Goal: Information Seeking & Learning: Understand process/instructions

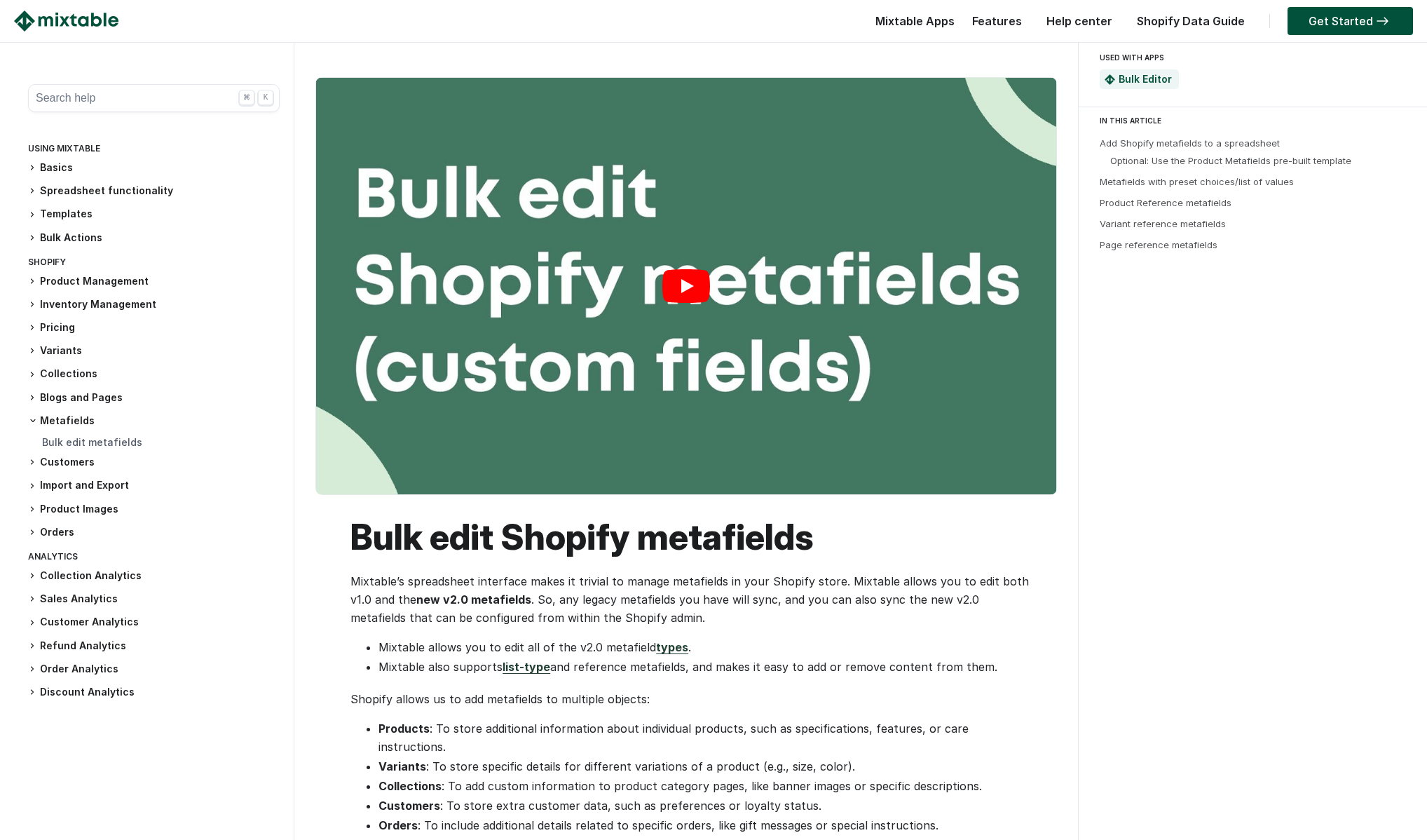
click at [681, 282] on link "Play" at bounding box center [687, 285] width 740 height 417
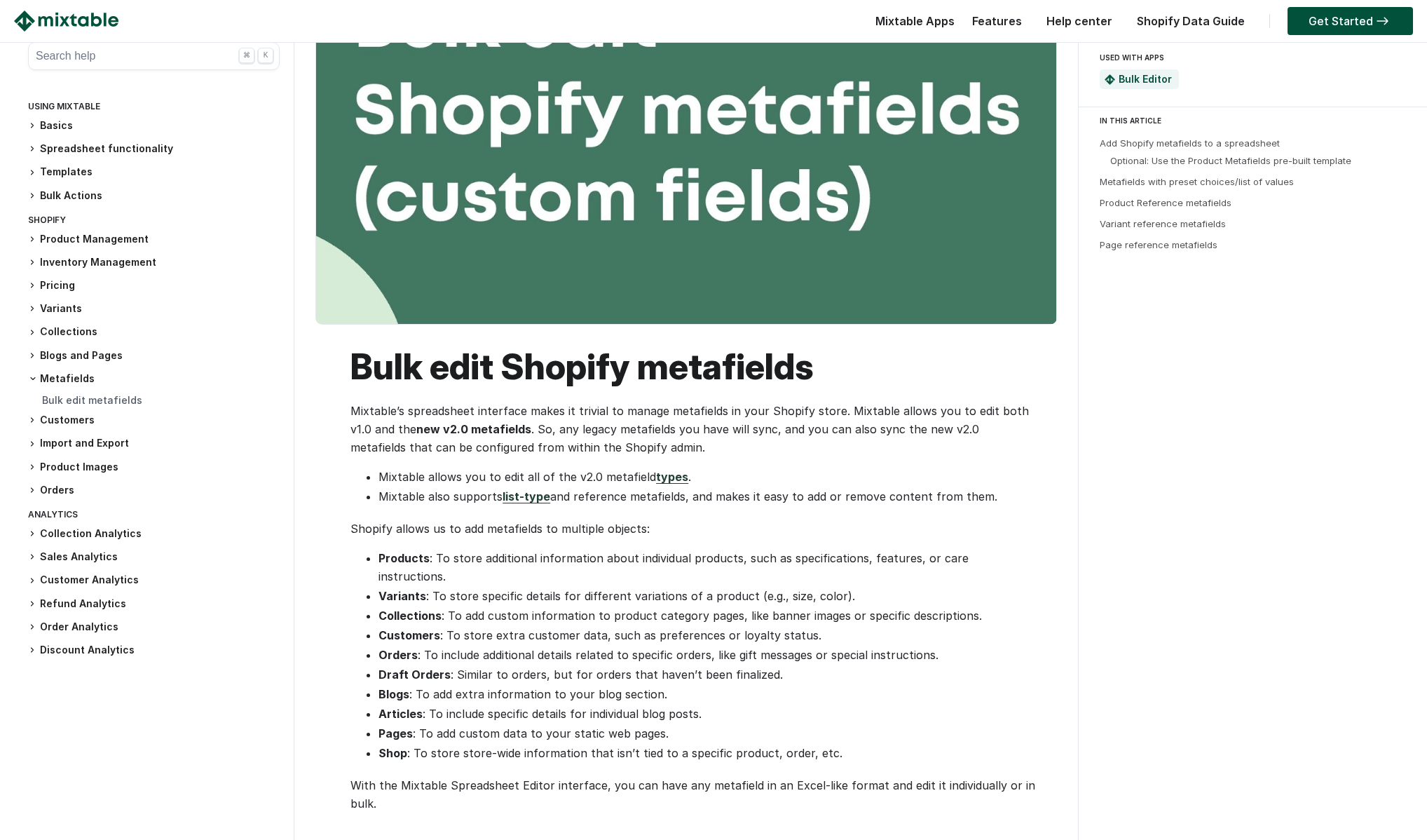
scroll to position [172, 0]
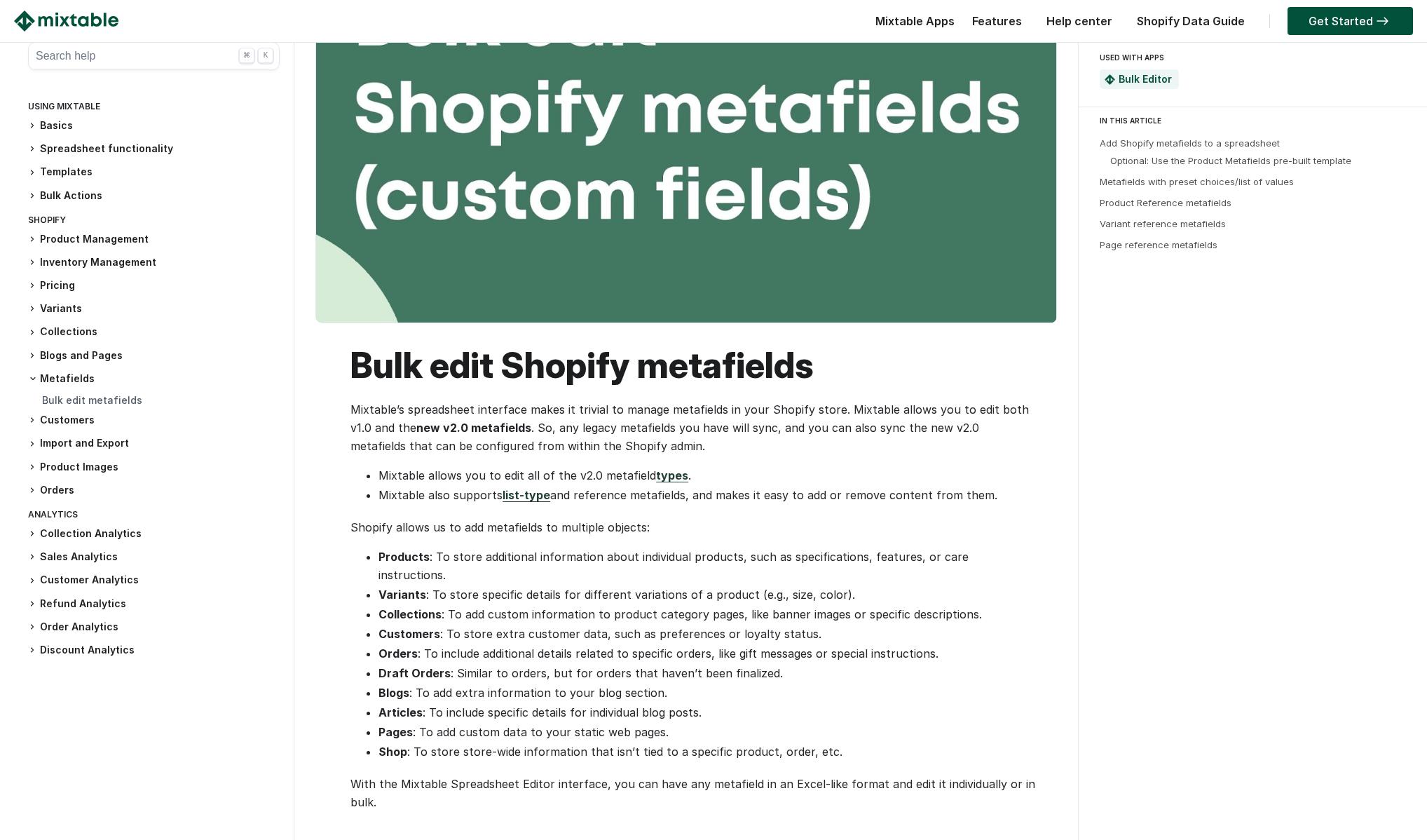
drag, startPoint x: 990, startPoint y: 593, endPoint x: 362, endPoint y: 549, distance: 629.5
click at [362, 549] on ul "Products : To store additional information about individual products, such as s…" at bounding box center [692, 653] width 685 height 213
copy ul "Products : To store additional information about individual products, such as s…"
click at [77, 16] on img at bounding box center [66, 21] width 105 height 21
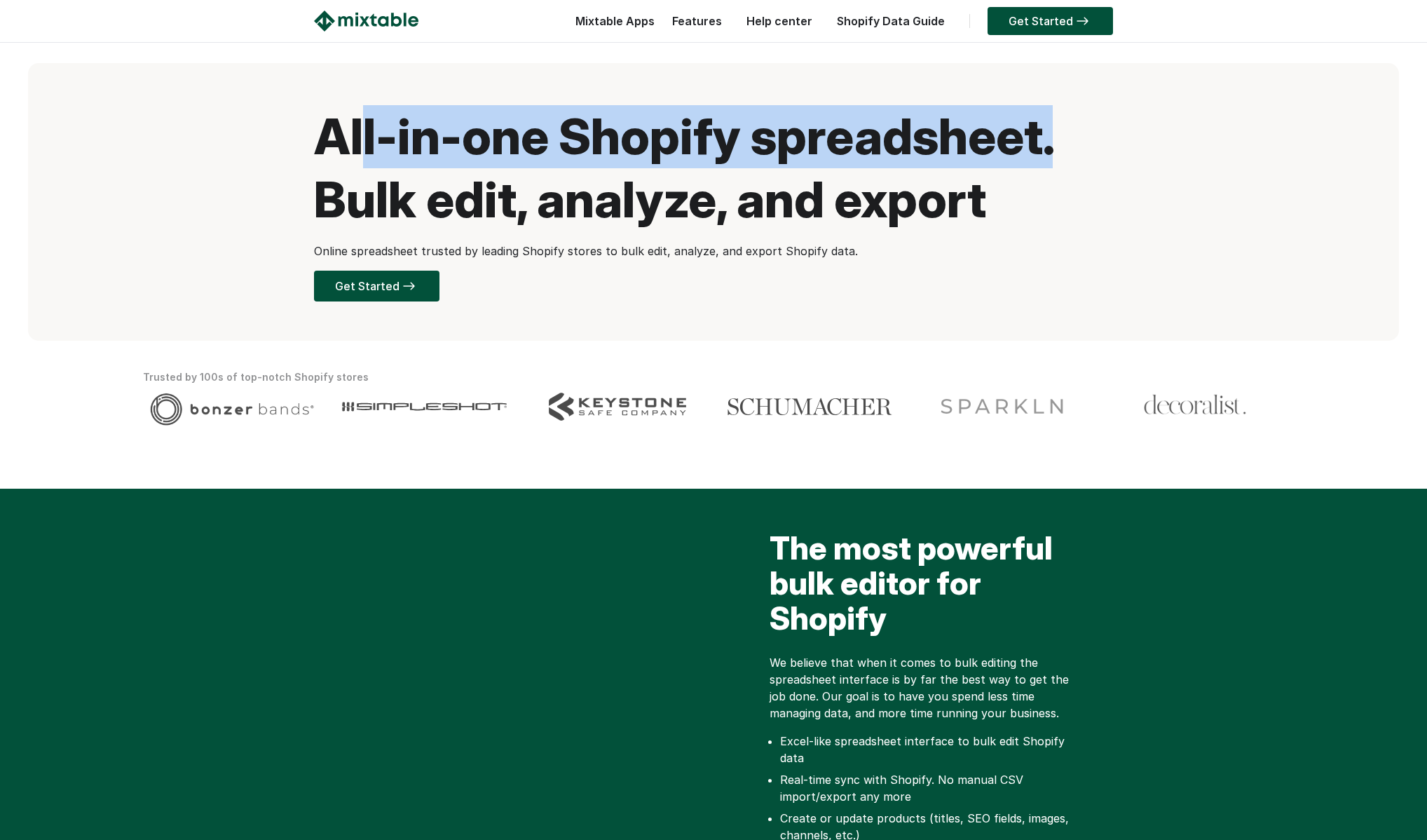
drag, startPoint x: 362, startPoint y: 144, endPoint x: 1128, endPoint y: 164, distance: 766.3
click at [1128, 164] on div "All-in-one Shopify spreadsheet. Bulk edit, analyze, and export Online spreadshe…" at bounding box center [713, 202] width 1371 height 277
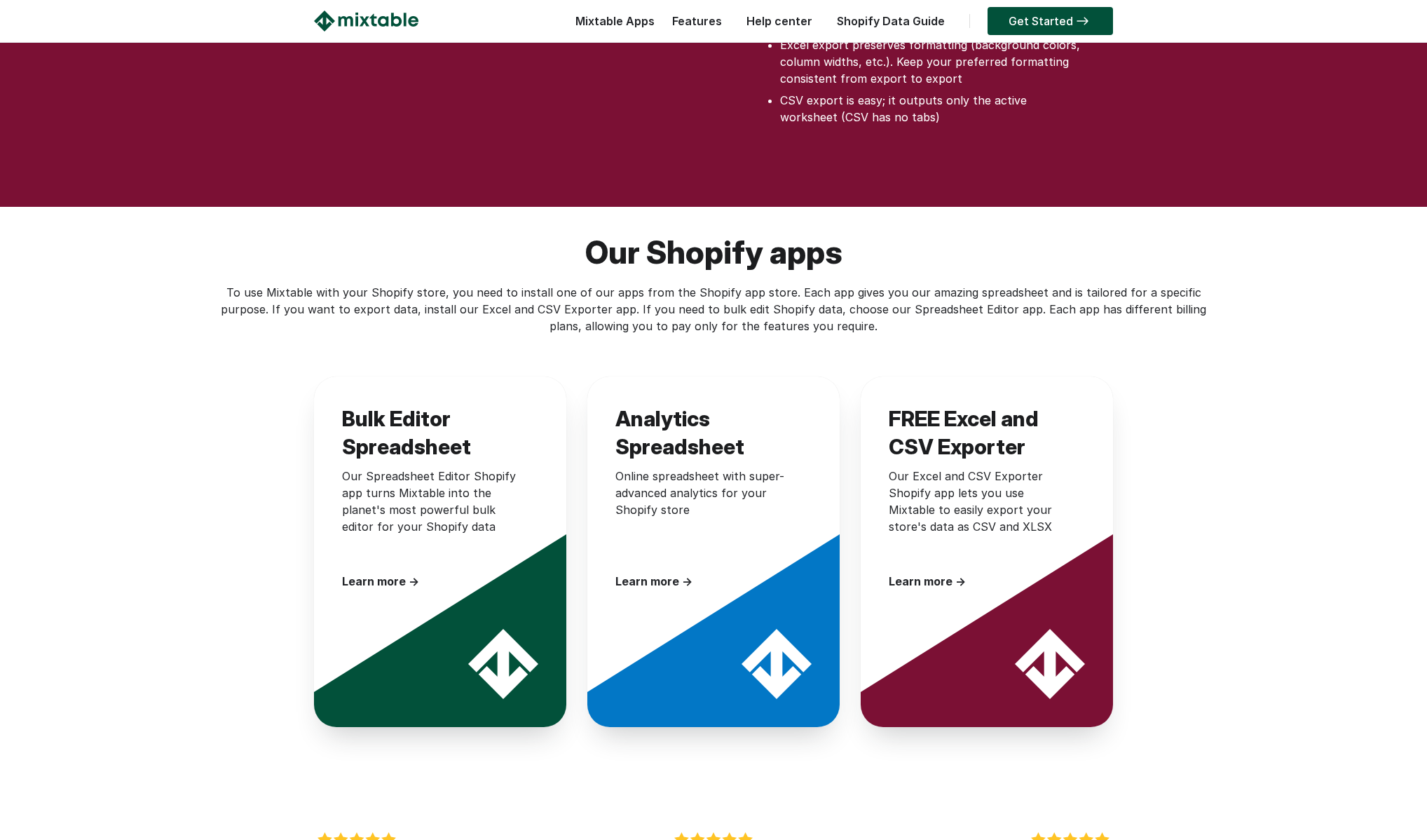
scroll to position [1772, 0]
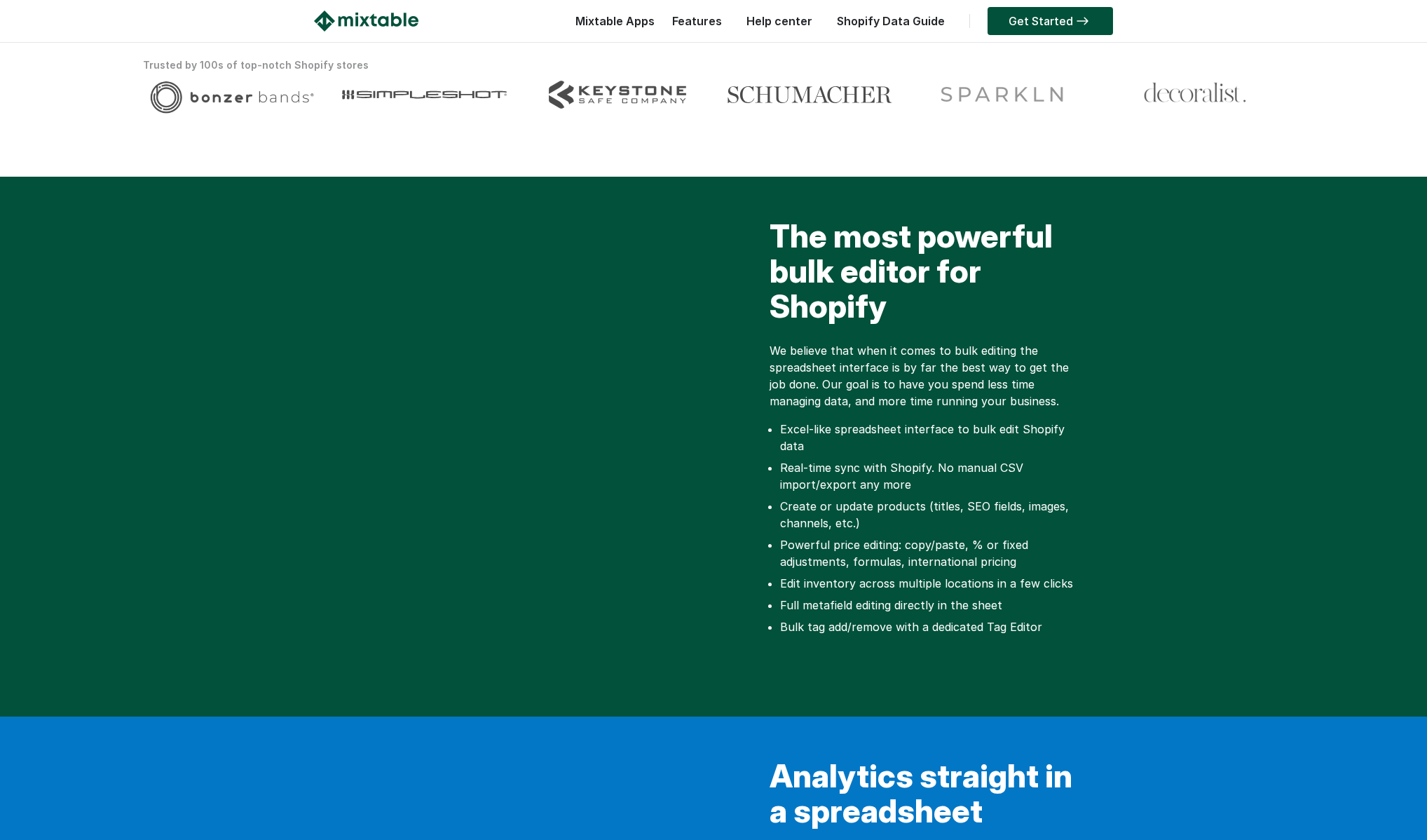
click at [1058, 4] on header "☰ Mixtable Apps Spreadsheet Editor Mixtable's spreadsheet is the most powerful …" at bounding box center [713, 21] width 1427 height 43
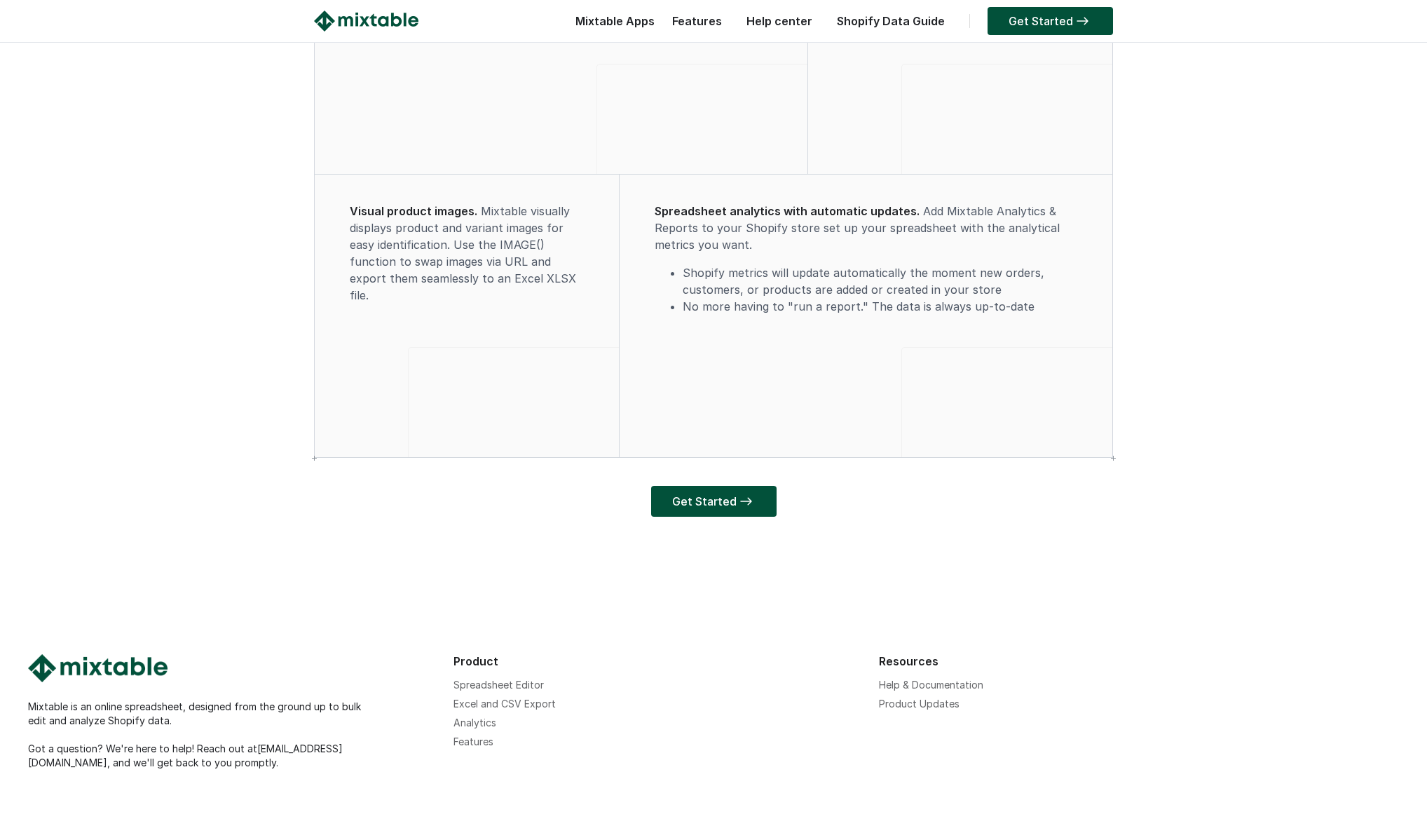
scroll to position [3967, 0]
click at [1026, 15] on link "Get Started" at bounding box center [1050, 21] width 125 height 28
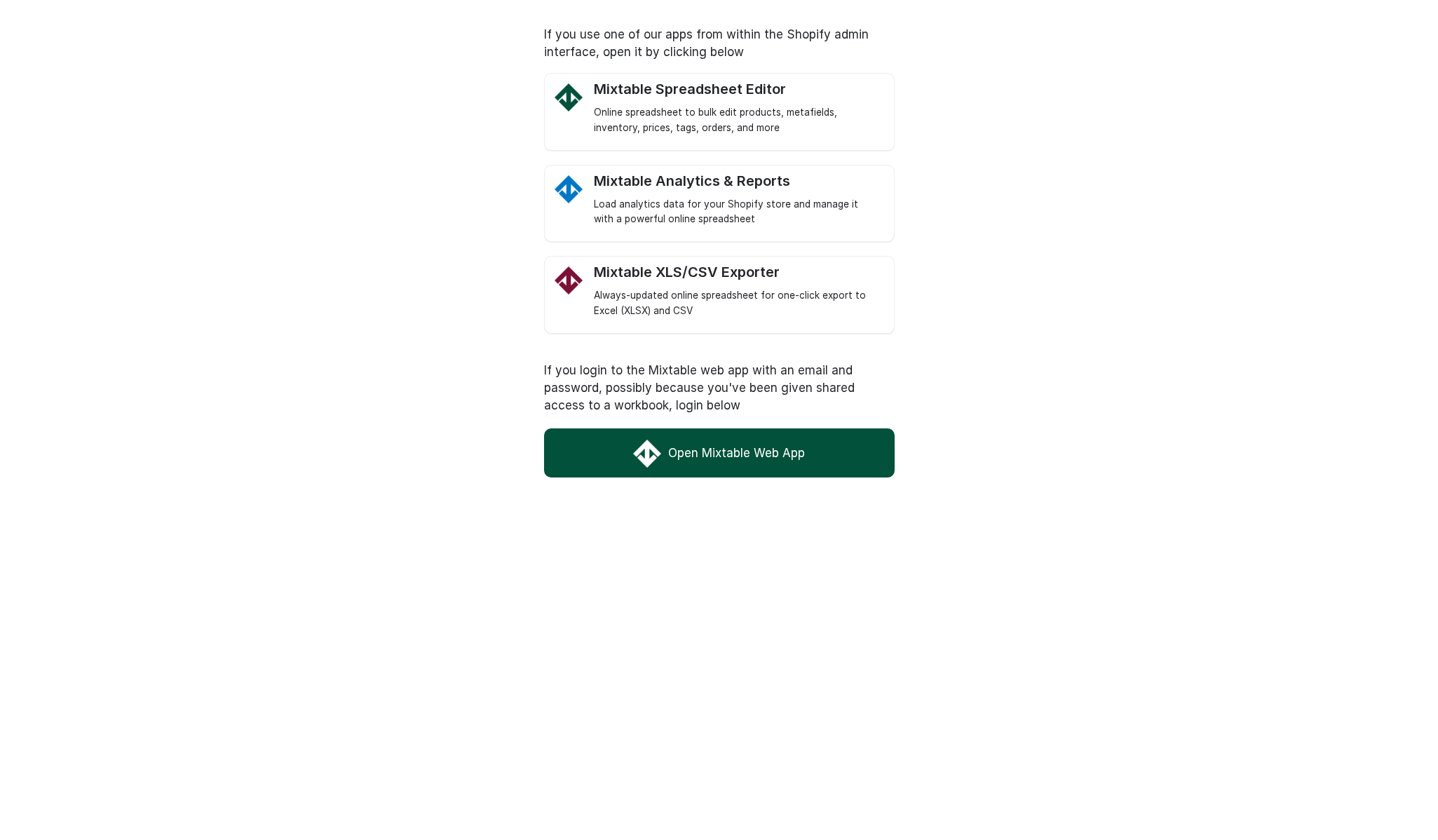
click at [708, 447] on link "Open Mixtable Web App" at bounding box center [719, 453] width 350 height 49
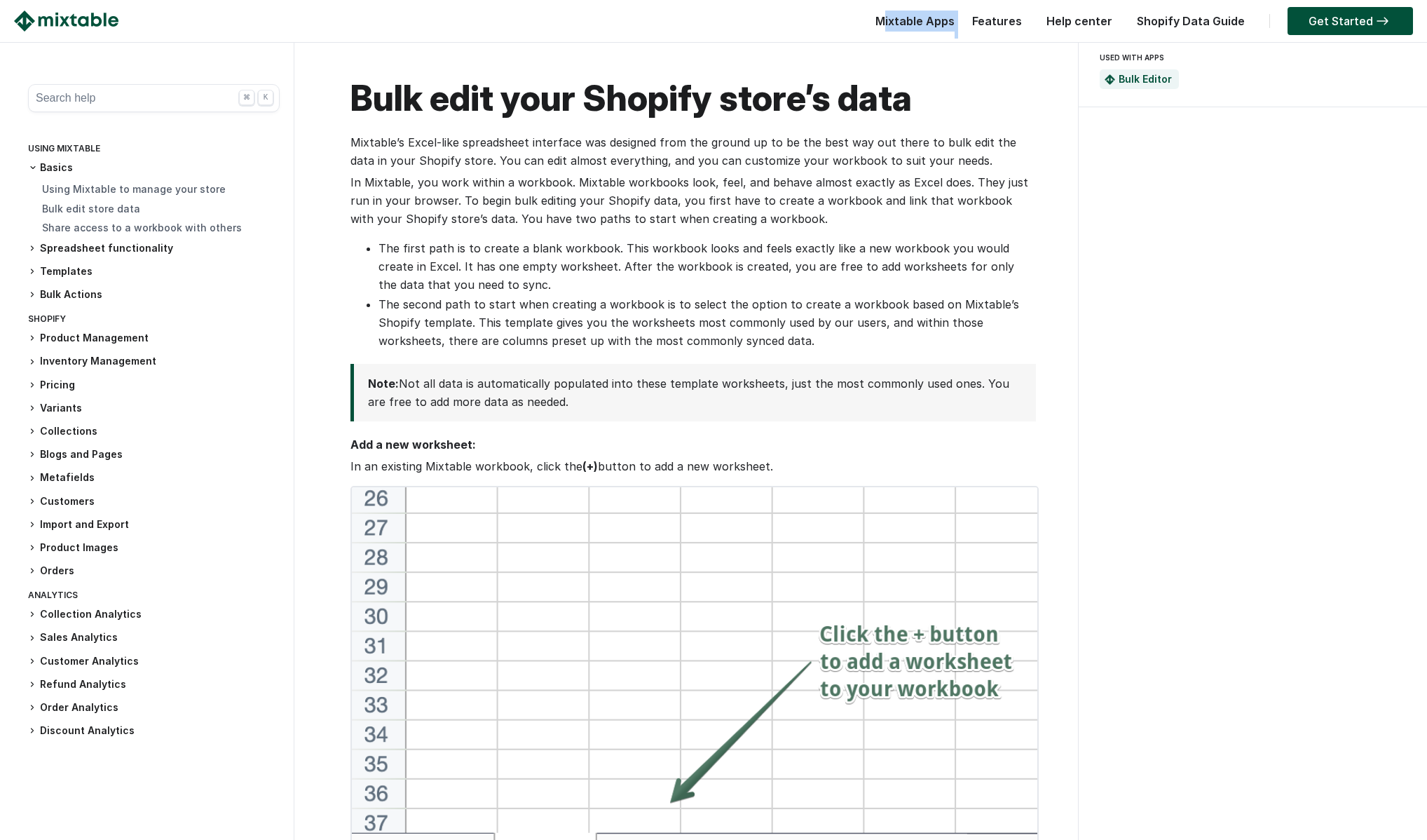
drag, startPoint x: 886, startPoint y: 21, endPoint x: 968, endPoint y: 23, distance: 82.0
click at [968, 21] on div "Mixtable Apps Spreadsheet Editor Mixtable's spreadsheet is the most powerful bu…" at bounding box center [853, 24] width 1119 height 28
click at [63, 389] on h3 "Pricing" at bounding box center [153, 385] width 251 height 15
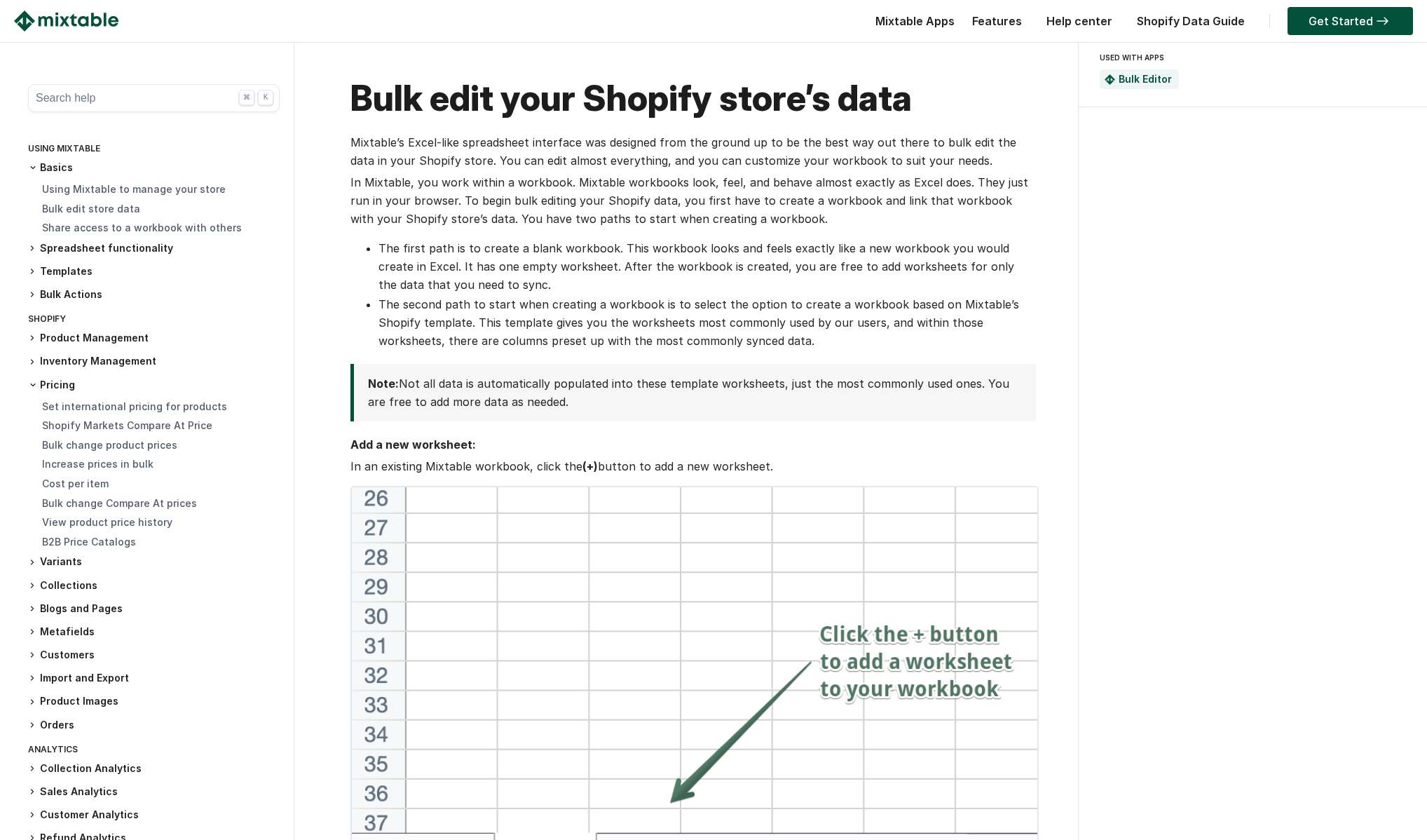
click at [63, 388] on h3 "Pricing" at bounding box center [153, 384] width 251 height 14
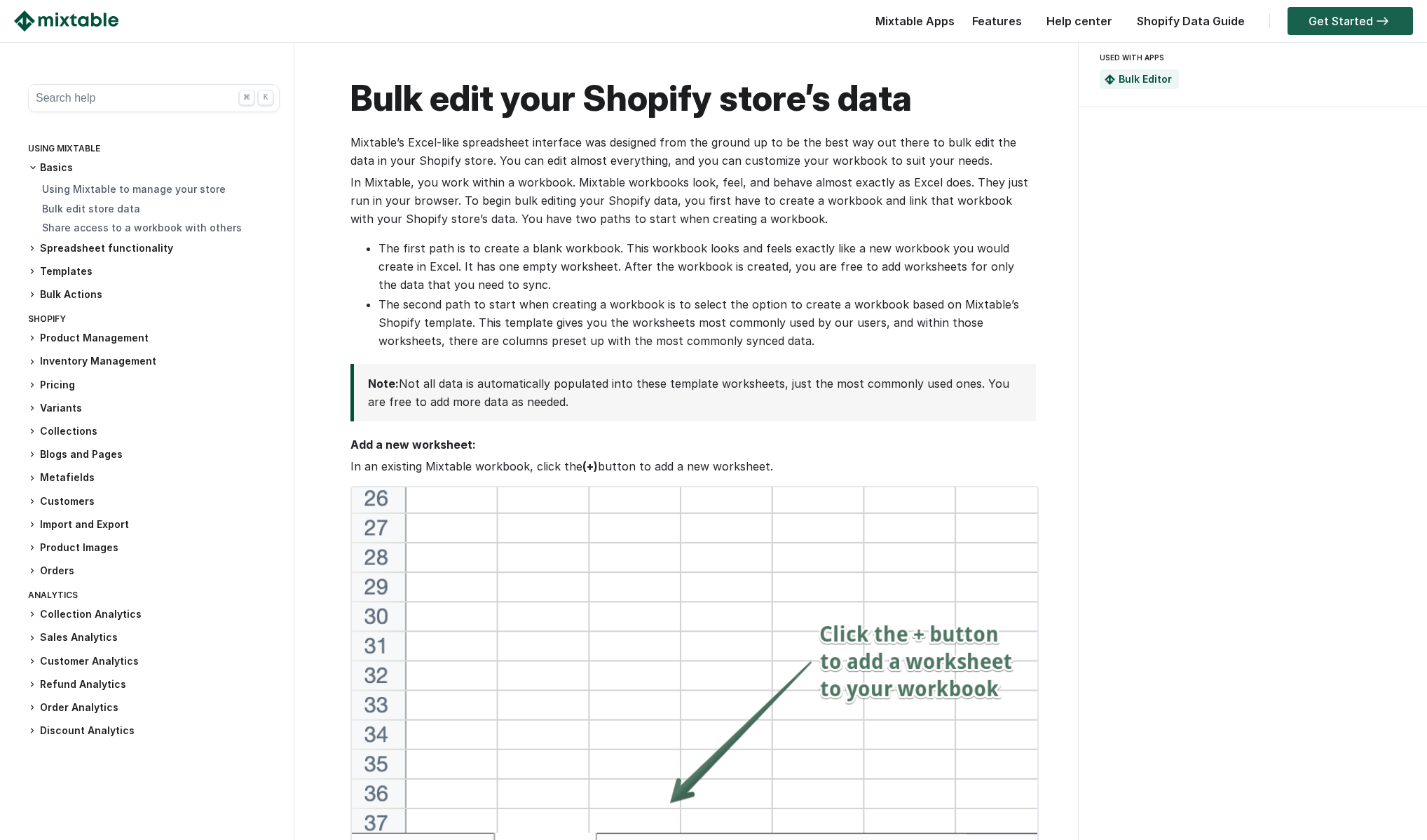
click at [1327, 20] on link "Get Started" at bounding box center [1350, 21] width 125 height 28
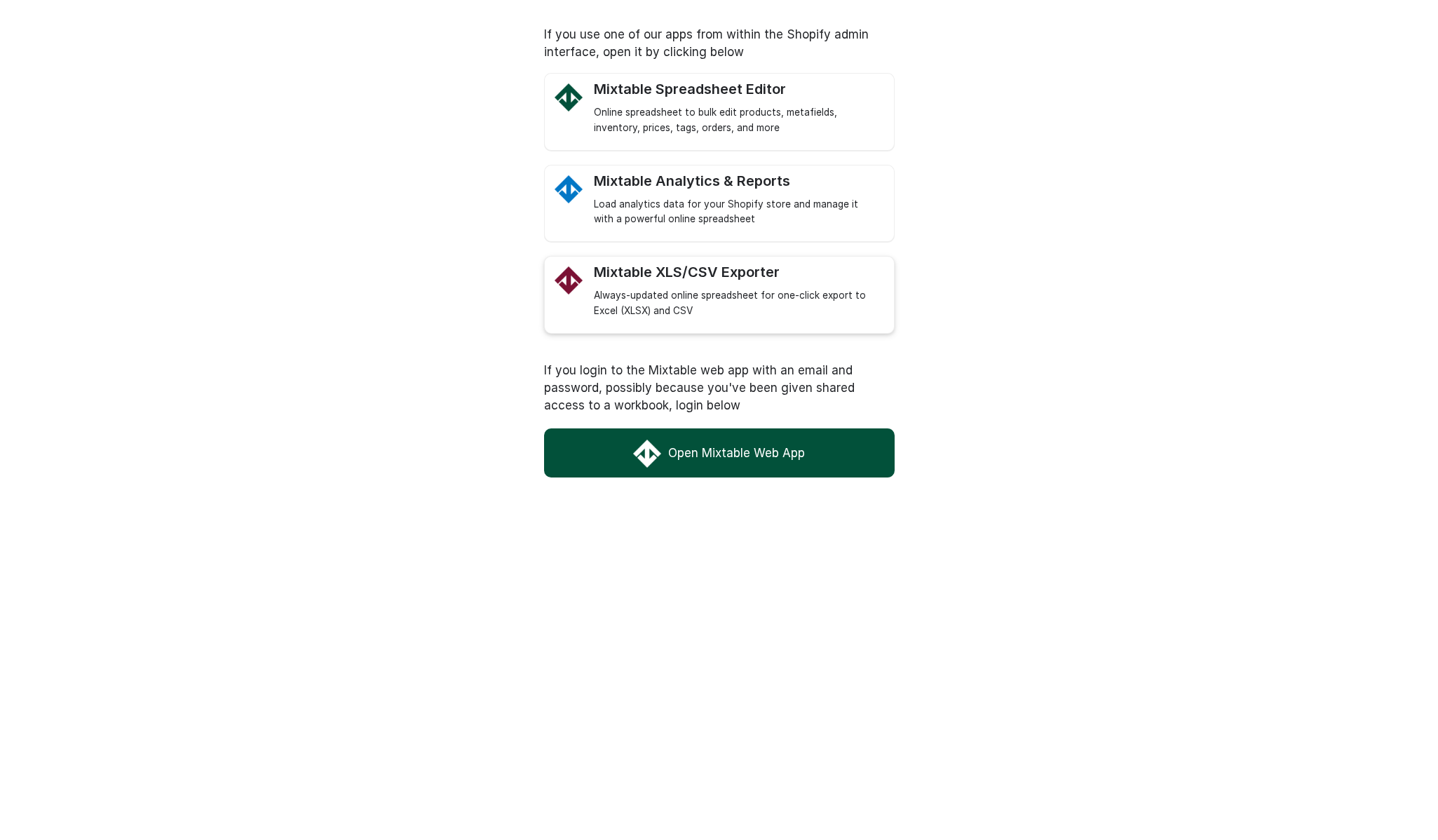
click at [642, 274] on div "Mixtable XLS/CSV Exporter" at bounding box center [737, 272] width 286 height 18
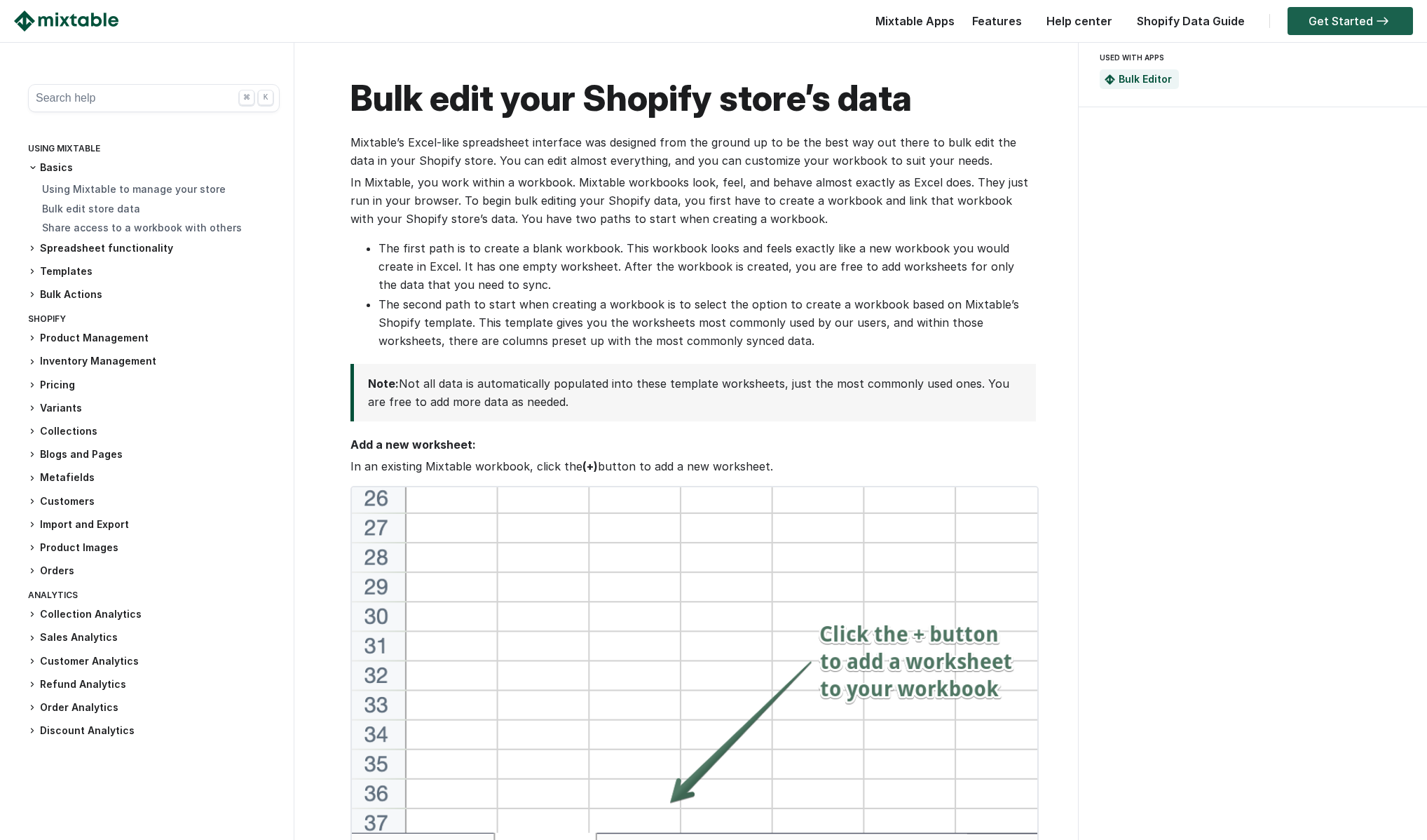
click at [1317, 22] on link "Get Started" at bounding box center [1350, 21] width 125 height 28
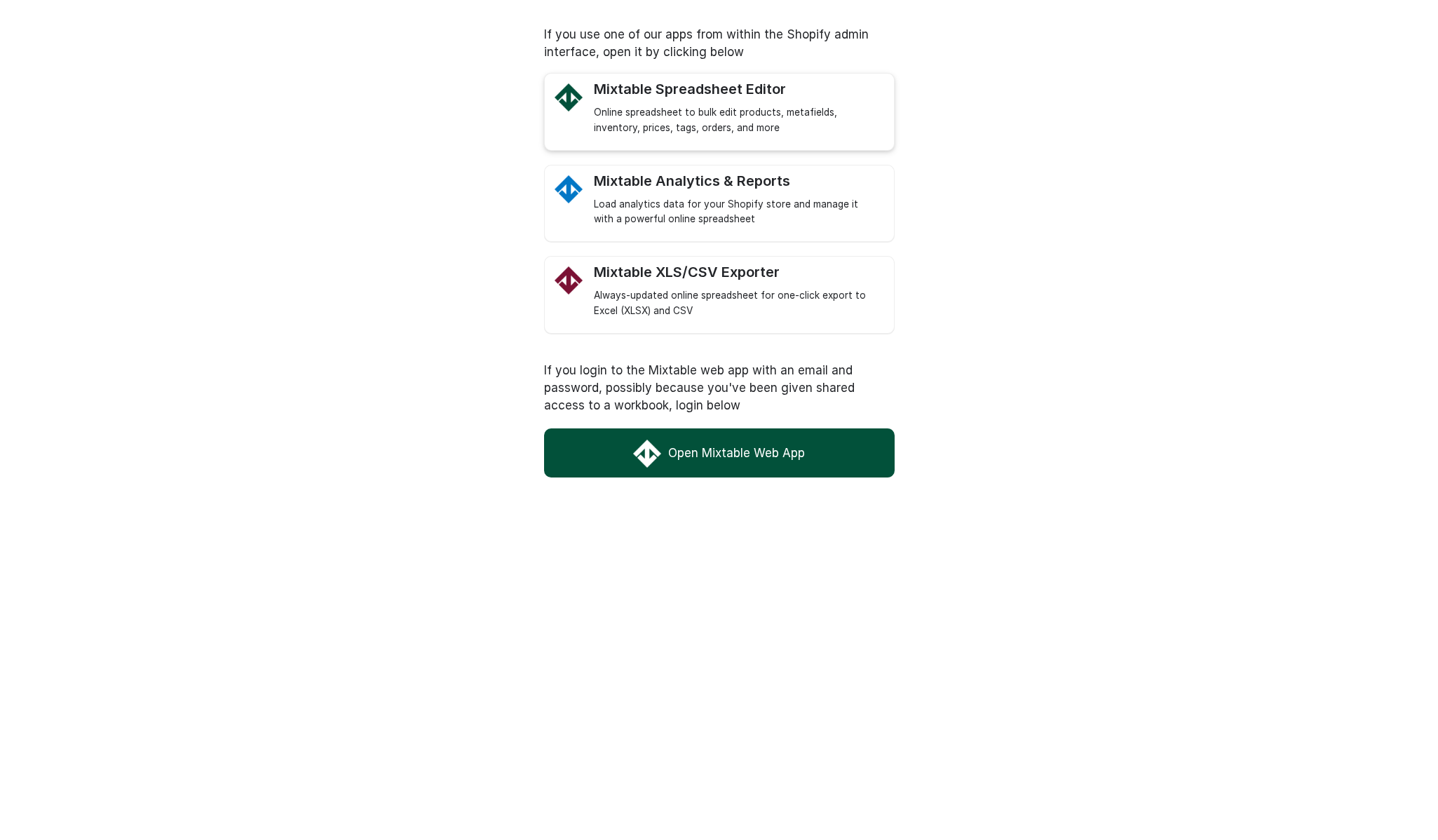
click at [684, 119] on div "Online spreadsheet to bulk edit products, metafields, inventory, prices, tags, …" at bounding box center [737, 121] width 286 height 31
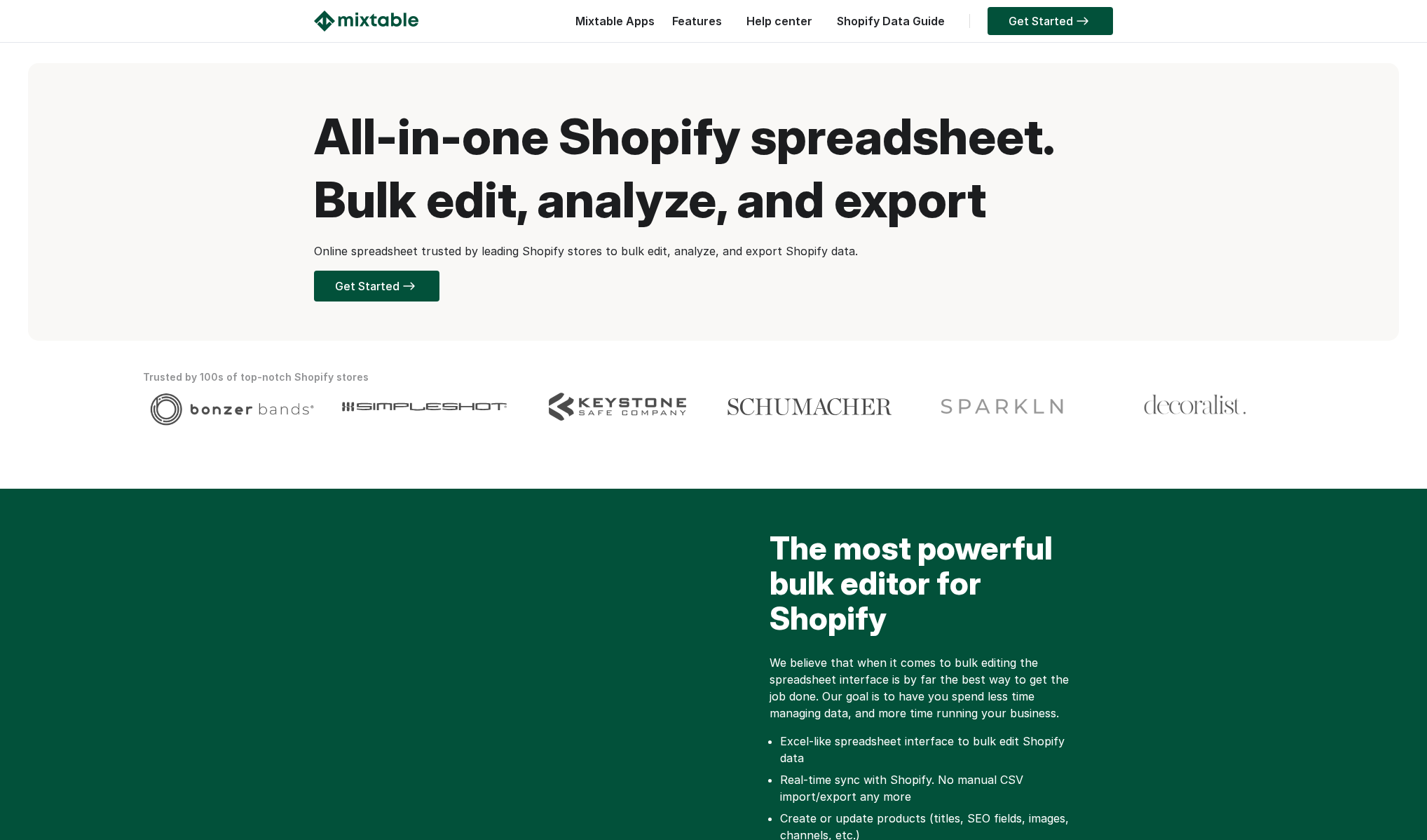
click at [698, 22] on link "Features" at bounding box center [697, 21] width 63 height 14
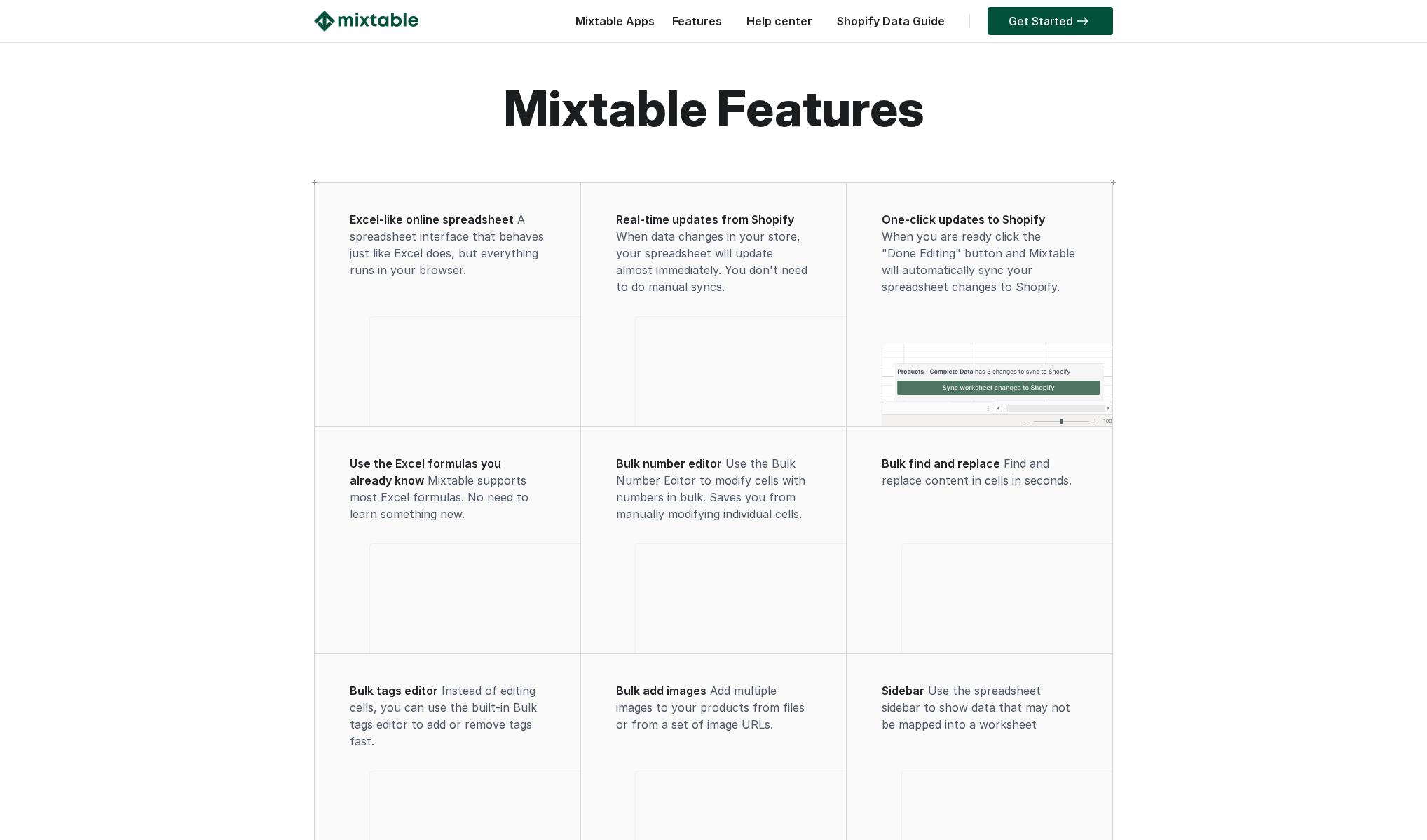
click at [796, 23] on link "Help center" at bounding box center [780, 21] width 80 height 14
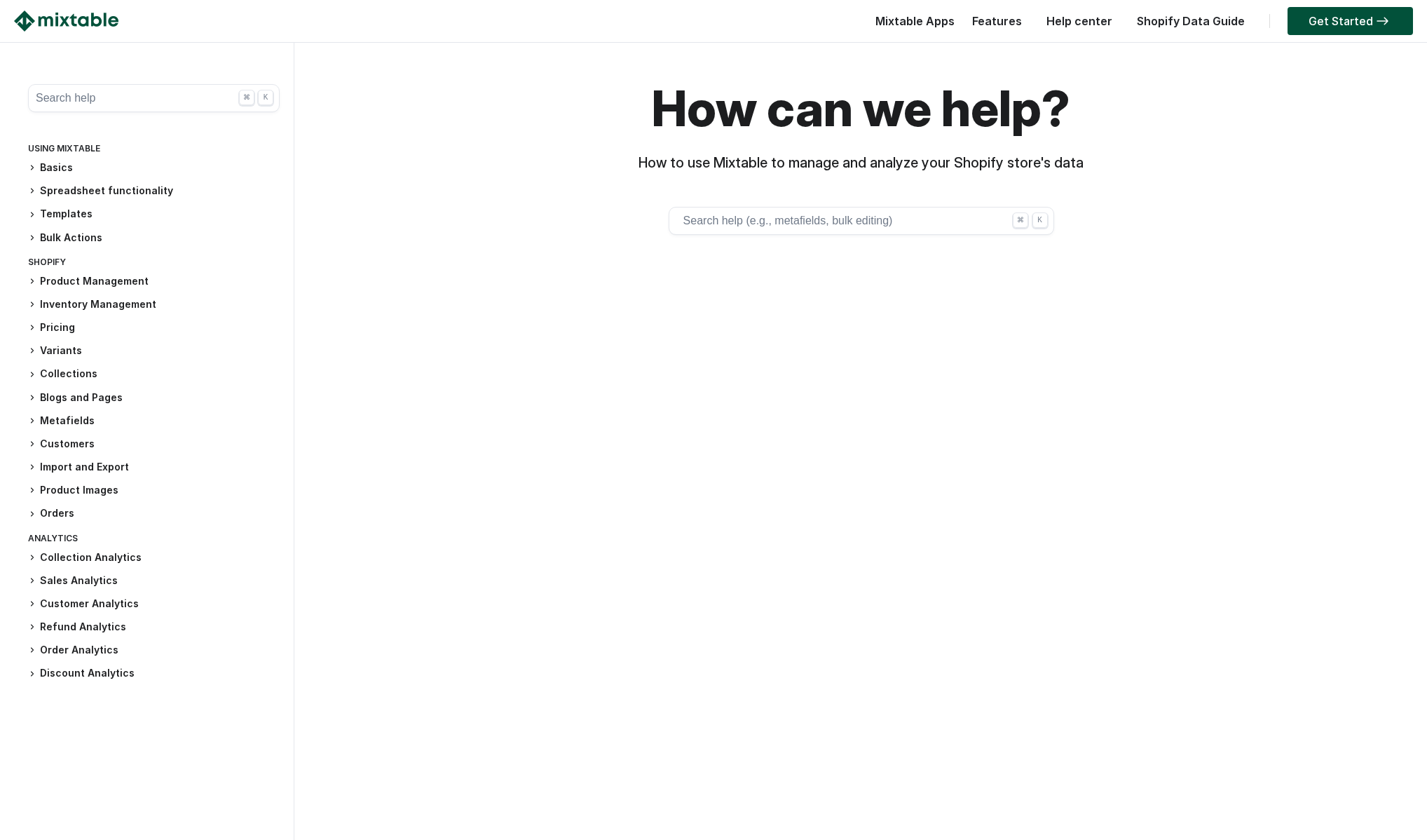
click at [55, 327] on h3 "Pricing" at bounding box center [153, 327] width 251 height 15
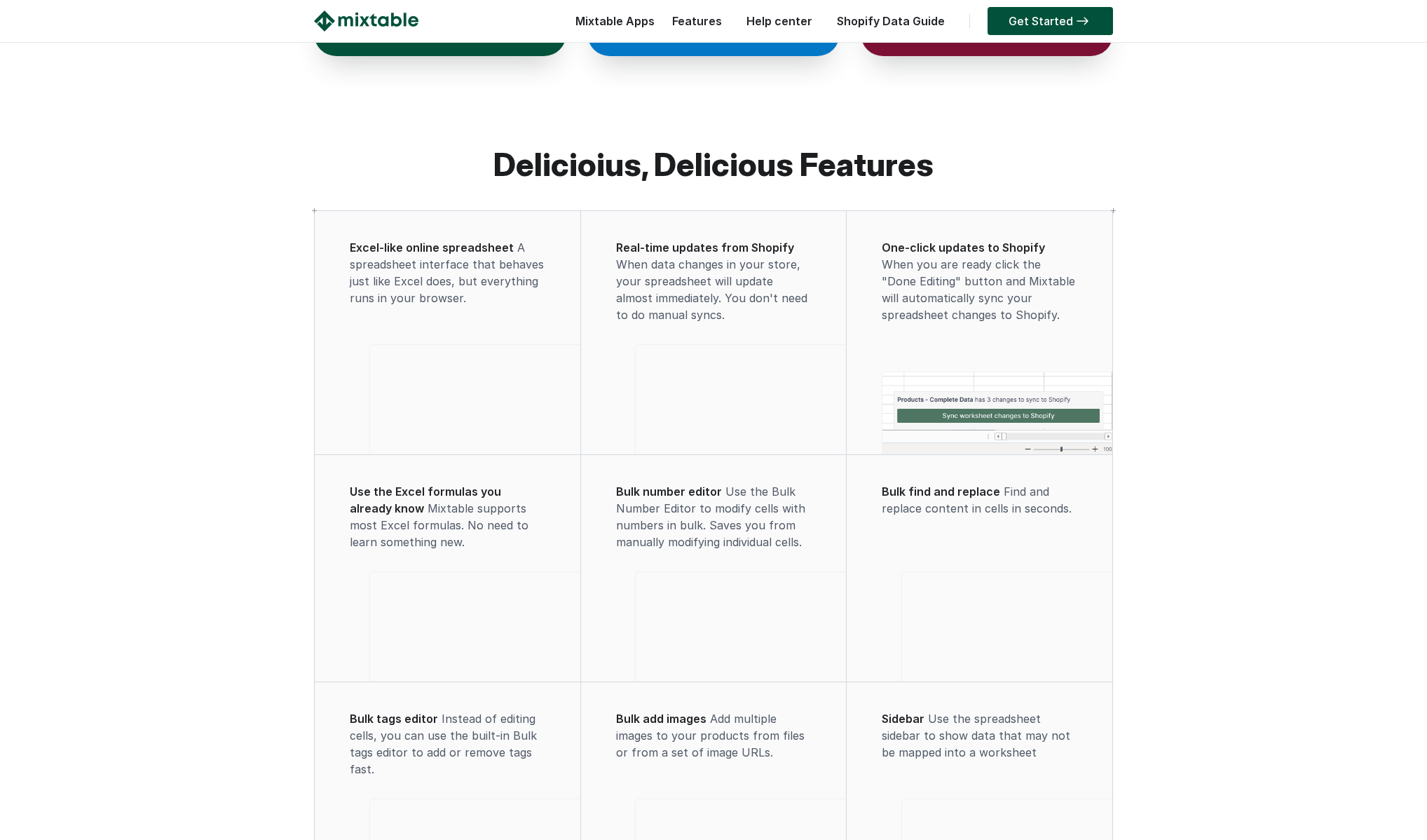
scroll to position [762, 0]
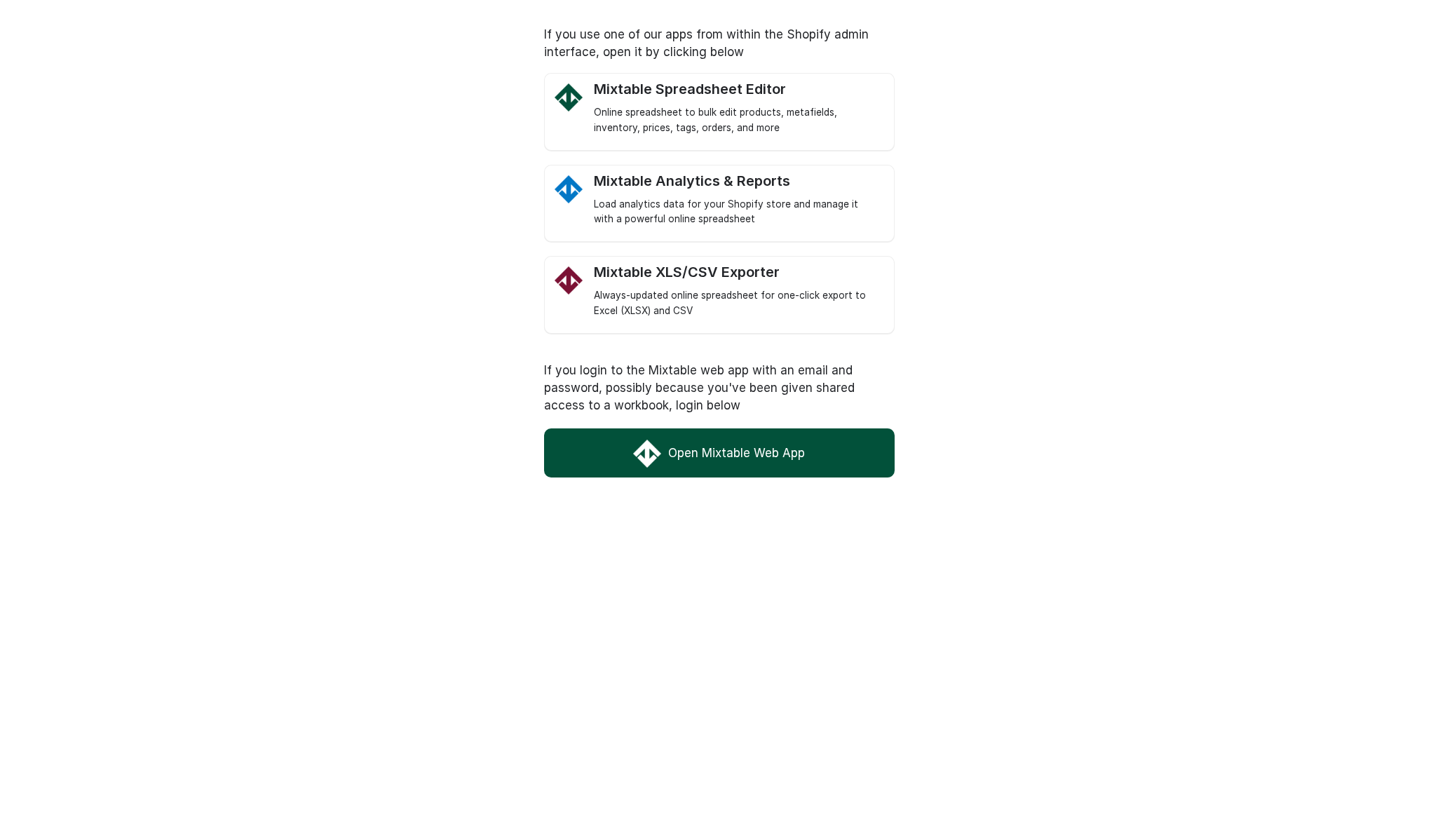
click at [711, 448] on link "Open Mixtable Web App" at bounding box center [719, 453] width 350 height 49
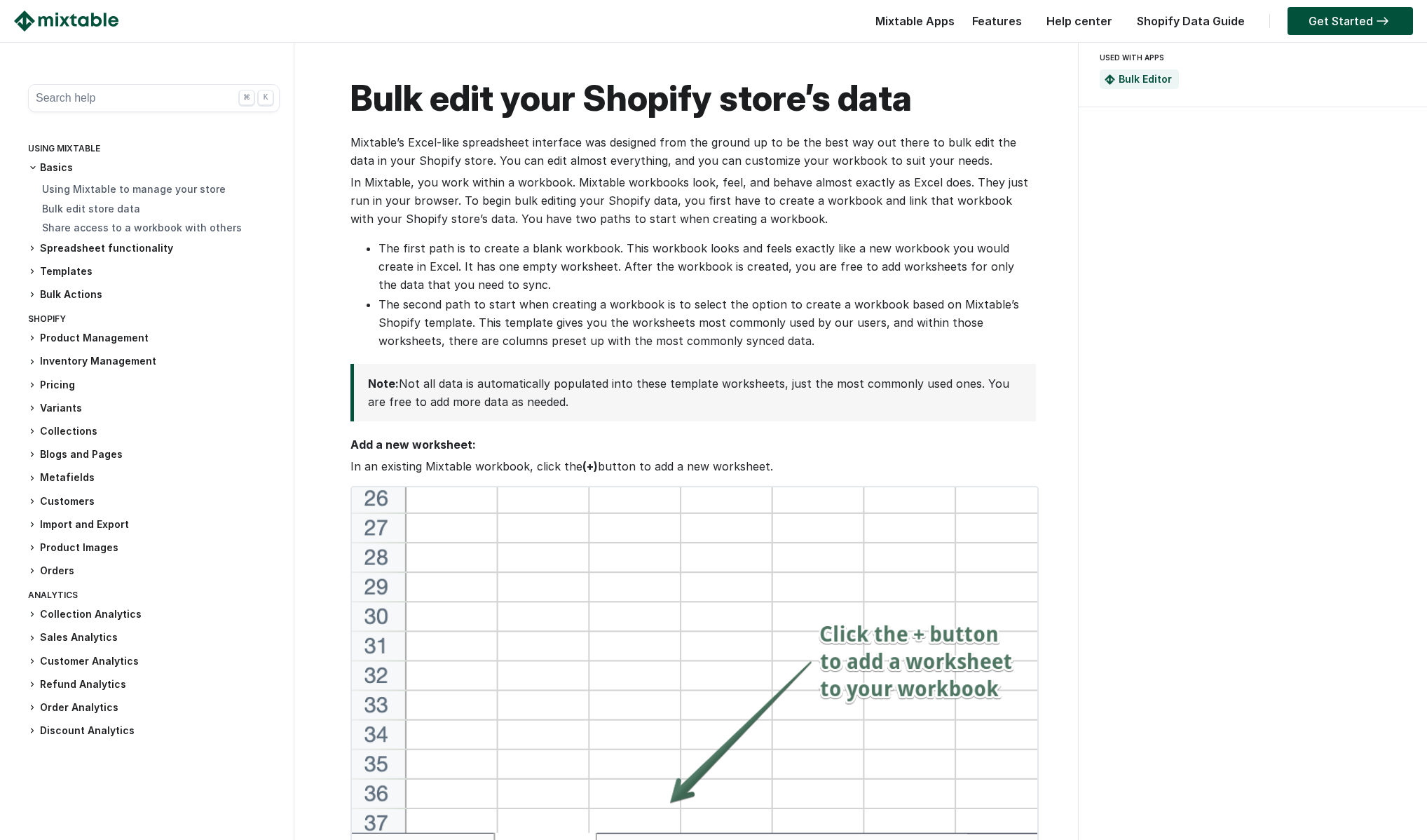
click at [1365, 38] on div "Get Started" at bounding box center [1347, 24] width 133 height 28
click at [1363, 22] on link "Get Started" at bounding box center [1350, 21] width 125 height 28
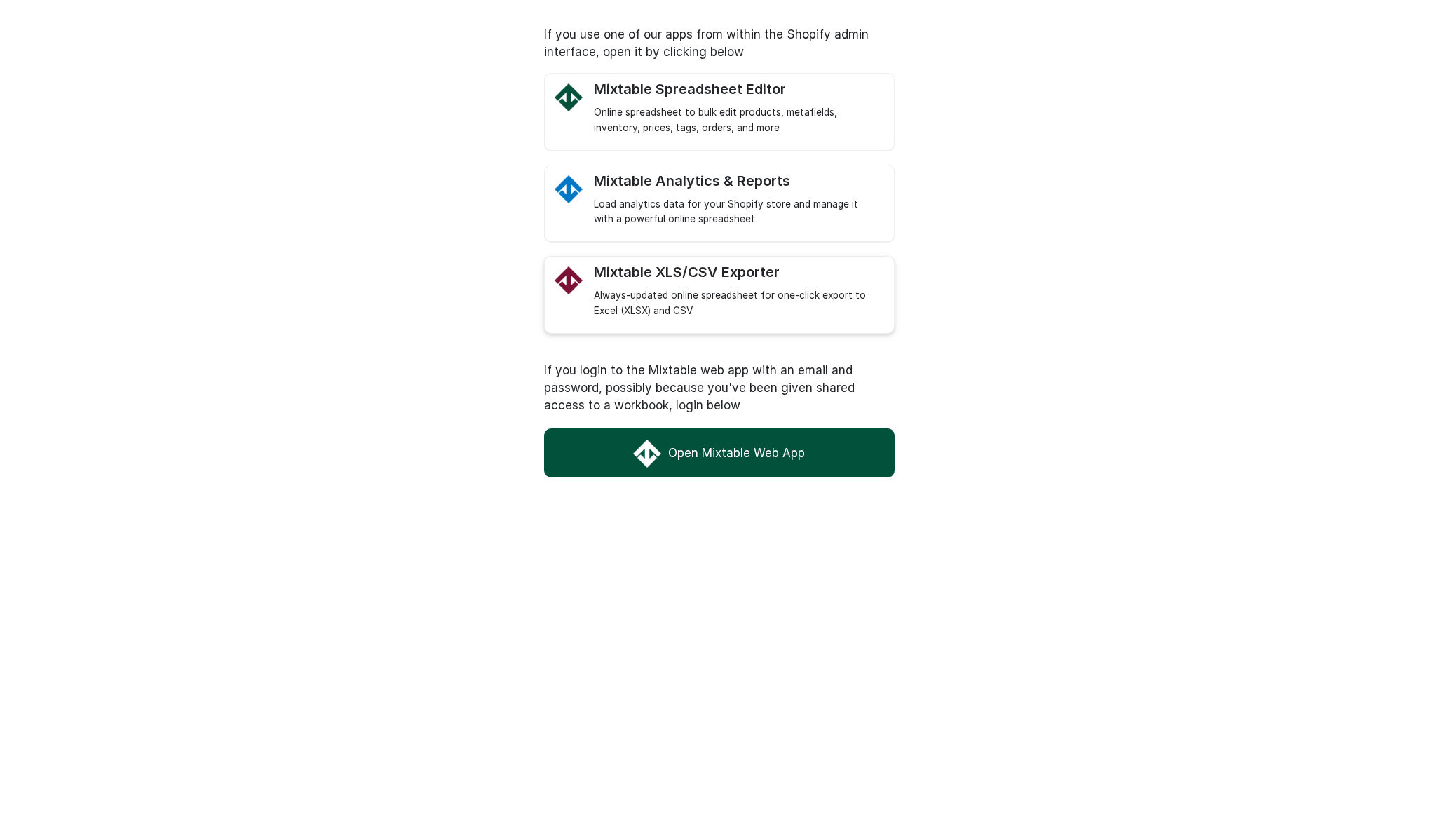
click at [674, 273] on div "Mixtable XLS/CSV Exporter" at bounding box center [737, 272] width 286 height 18
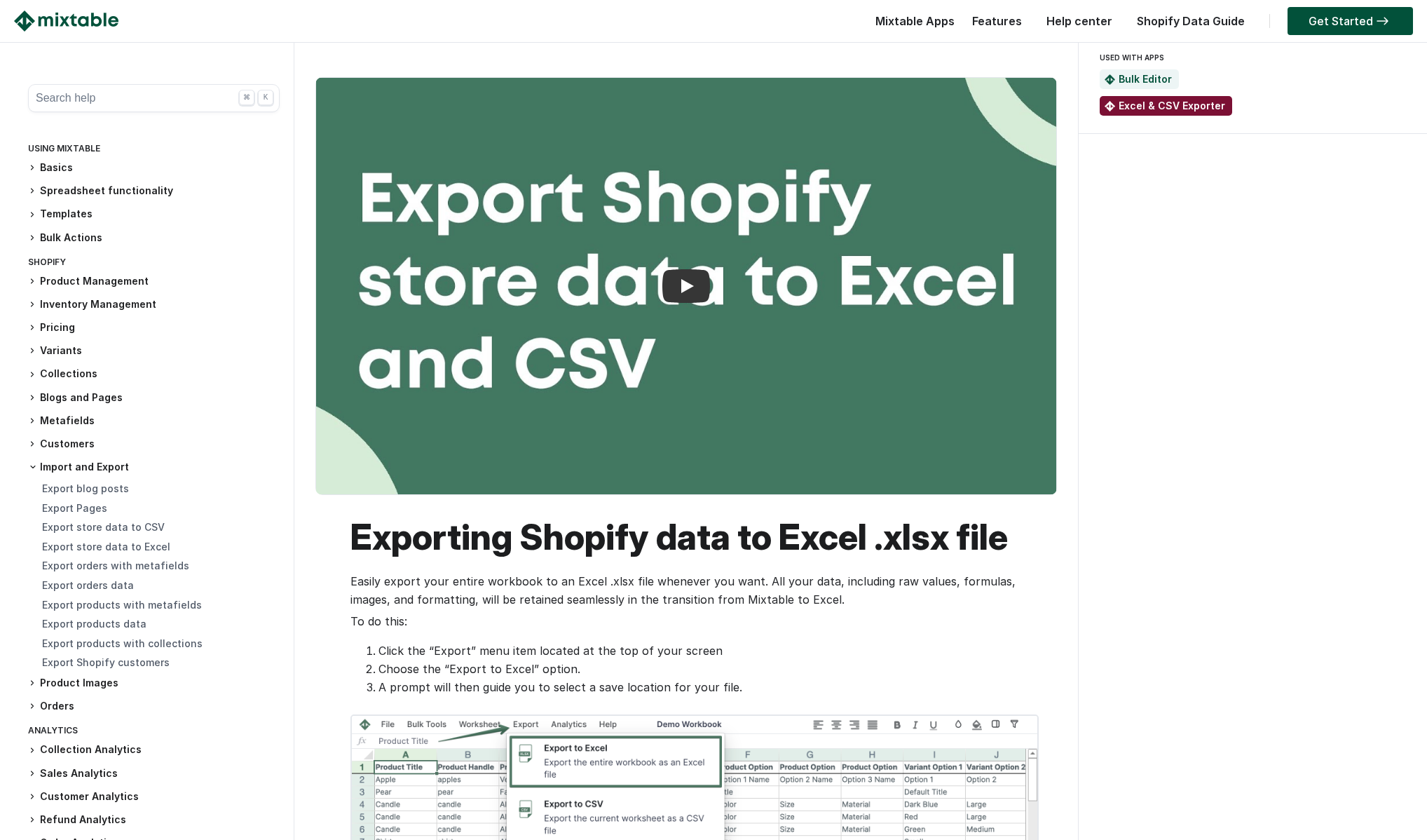
click at [1148, 107] on link "Excel & CSV Exporter" at bounding box center [1172, 105] width 106 height 12
